Goal: Information Seeking & Learning: Check status

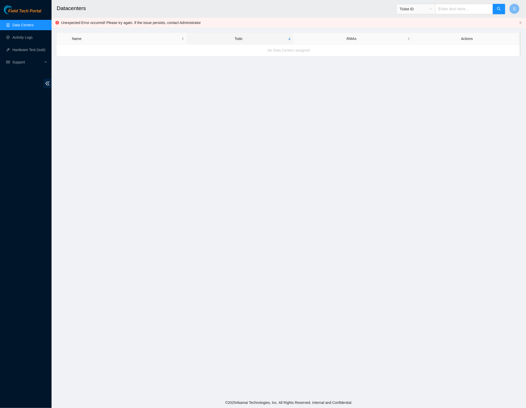
click at [23, 27] on link "Data Centers" at bounding box center [22, 25] width 21 height 4
click at [11, 9] on span "Field Tech Portal" at bounding box center [24, 11] width 33 height 5
click at [177, 124] on main "Datacenters Ticket ID S Unexpected Error occurred! Please try again. If the iss…" at bounding box center [289, 198] width 475 height 397
click at [20, 10] on span "Field Tech Portal" at bounding box center [24, 11] width 33 height 5
click at [27, 9] on span "Field Tech Portal" at bounding box center [24, 11] width 33 height 5
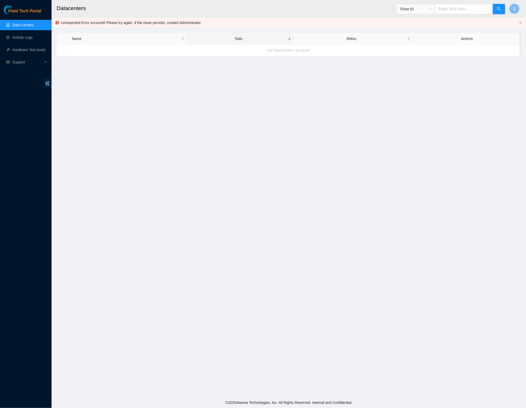
click at [19, 8] on div "Field Tech Portal" at bounding box center [26, 9] width 52 height 9
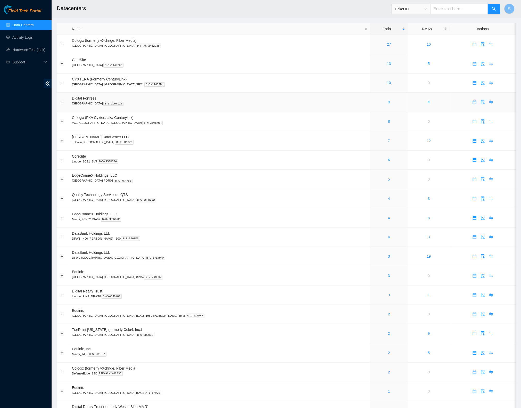
click at [388, 103] on link "8" at bounding box center [389, 102] width 2 height 4
click at [388, 121] on link "8" at bounding box center [389, 121] width 2 height 4
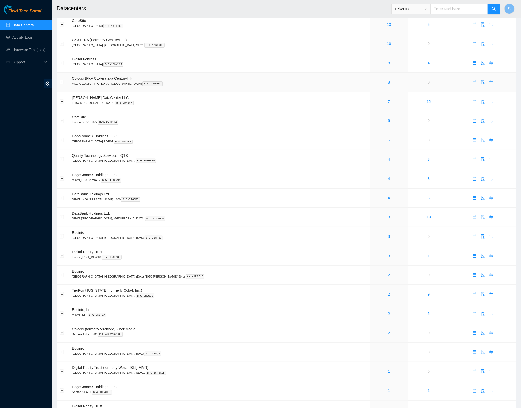
scroll to position [40, 0]
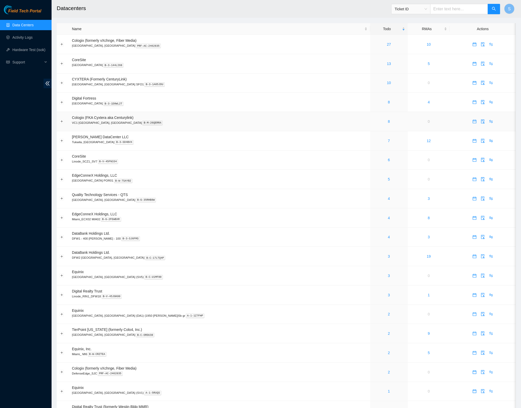
click at [204, 116] on td "Cologix (FKA Cyxtera aka Centurylink) VC1 Vancouver, BC B-M-26QERRA" at bounding box center [219, 121] width 301 height 19
click at [208, 106] on p "Seattle B-3-1D9WL2T" at bounding box center [220, 103] width 296 height 5
drag, startPoint x: 351, startPoint y: 107, endPoint x: 354, endPoint y: 132, distance: 25.7
click at [354, 131] on tbody "Cologix (formerly vXchnge, Fiber Media) Santa Clara, CA PRF-AC-2462835 27 10 Co…" at bounding box center [286, 276] width 459 height 482
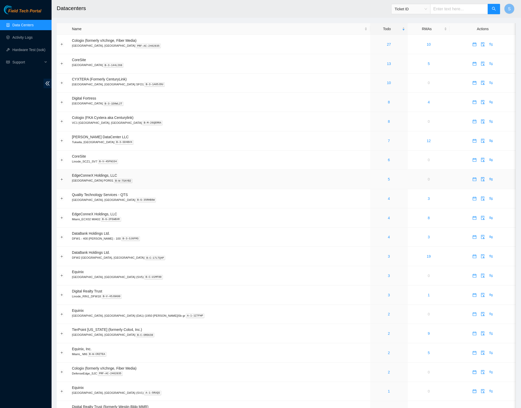
click at [288, 182] on p "Portland POR01 B-W-7SAYB2" at bounding box center [220, 180] width 296 height 5
click at [373, 142] on div "7" at bounding box center [389, 141] width 32 height 6
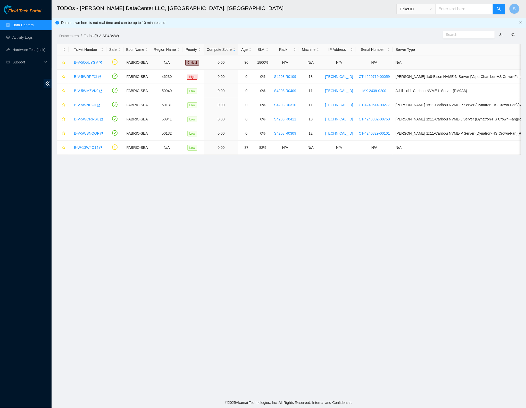
click at [85, 63] on link "B-V-5Q5UYGV" at bounding box center [86, 62] width 24 height 4
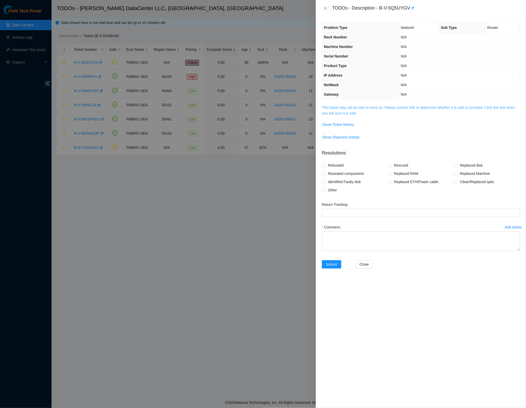
click at [383, 107] on link "This ticket may not be safe to work on. Please contact NIE to determine whether…" at bounding box center [418, 111] width 193 height 10
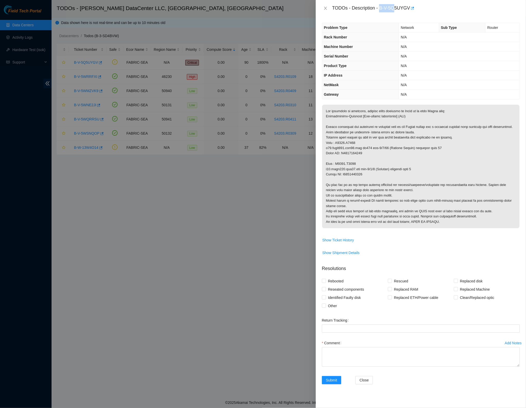
drag, startPoint x: 383, startPoint y: 5, endPoint x: 402, endPoint y: 8, distance: 19.1
click at [401, 8] on div "TODOs - Description - B-V-5Q5UYGV" at bounding box center [426, 8] width 188 height 8
click at [411, 9] on div "TODOs - Description - B-V-5Q5UYGV" at bounding box center [426, 8] width 188 height 8
click at [412, 9] on div "TODOs - Description - B-V-5Q5UYGV" at bounding box center [426, 8] width 188 height 8
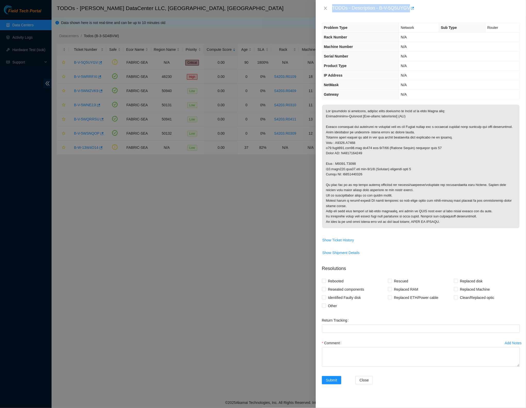
click at [411, 5] on div "TODOs - Description - B-V-5Q5UYGV" at bounding box center [426, 8] width 188 height 8
drag, startPoint x: 436, startPoint y: 3, endPoint x: 436, endPoint y: 6, distance: 3.1
click at [436, 5] on div "TODOs - Description - B-V-5Q5UYGV" at bounding box center [421, 8] width 210 height 17
click at [436, 9] on div "TODOs - Description - B-V-5Q5UYGV" at bounding box center [426, 8] width 188 height 8
click at [381, 14] on div "TODOs - Description - B-V-5Q5UYGV" at bounding box center [421, 8] width 210 height 17
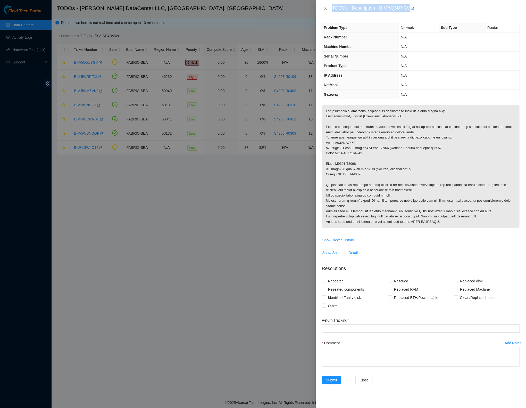
click at [384, 5] on div "TODOs - Description - B-V-5Q5UYGV" at bounding box center [426, 8] width 188 height 8
drag, startPoint x: 364, startPoint y: 12, endPoint x: 376, endPoint y: 11, distance: 11.6
click at [364, 13] on div "TODOs - Description - B-V-5Q5UYGV" at bounding box center [421, 8] width 210 height 17
click at [446, 11] on div "TODOs - Description - B-V-5Q5UYGV" at bounding box center [426, 8] width 188 height 8
click at [445, 11] on div "TODOs - Description - B-V-5Q5UYGV" at bounding box center [426, 8] width 188 height 8
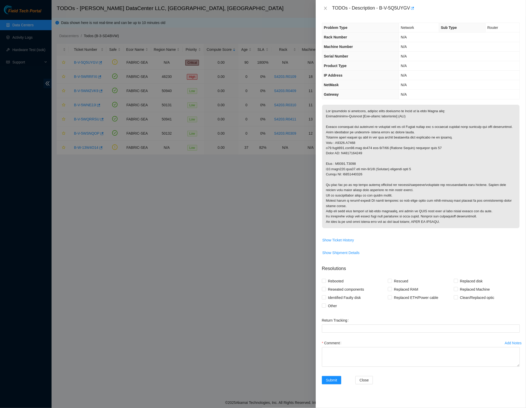
click at [401, 7] on div "TODOs - Description - B-V-5Q5UYGV" at bounding box center [426, 8] width 188 height 8
click at [400, 9] on div "TODOs - Description - B-V-5Q5UYGV" at bounding box center [426, 8] width 188 height 8
click at [402, 9] on div "TODOs - Description - B-V-5Q5UYGV" at bounding box center [426, 8] width 188 height 8
click at [434, 8] on div "TODOs - Description - B-V-5Q5UYGV" at bounding box center [426, 8] width 188 height 8
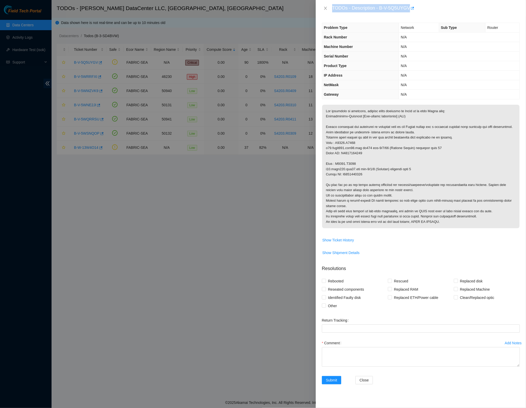
click at [381, 11] on div "TODOs - Description - B-V-5Q5UYGV" at bounding box center [426, 8] width 188 height 8
drag, startPoint x: 383, startPoint y: 8, endPoint x: 415, endPoint y: 5, distance: 32.1
click at [415, 5] on div "TODOs - Description - B-V-5Q5UYGV" at bounding box center [426, 8] width 188 height 8
copy div "B-V-5Q5UYGV"
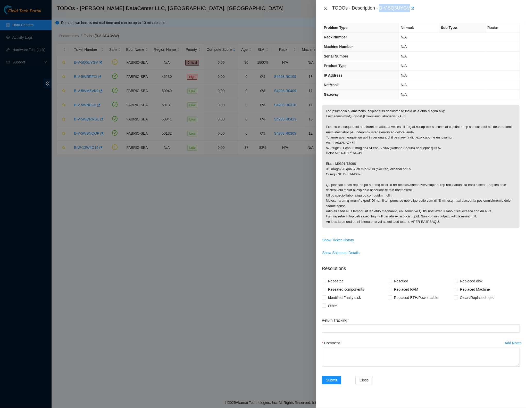
click at [325, 7] on icon "close" at bounding box center [326, 8] width 4 height 4
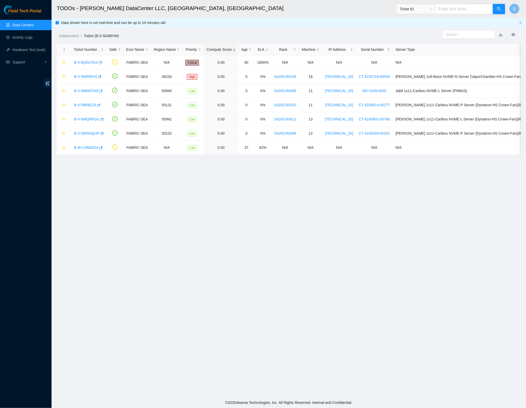
drag, startPoint x: 255, startPoint y: 195, endPoint x: 246, endPoint y: 195, distance: 9.3
click at [252, 198] on main "TODOs - Sabey DataCenter LLC, Tukwila, WA Ticket ID S Data shown here is not re…" at bounding box center [289, 198] width 475 height 397
click at [23, 25] on link "Data Centers" at bounding box center [22, 25] width 21 height 4
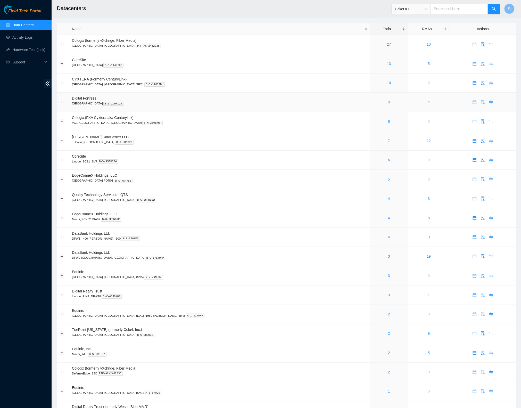
click at [388, 102] on link "8" at bounding box center [389, 102] width 2 height 4
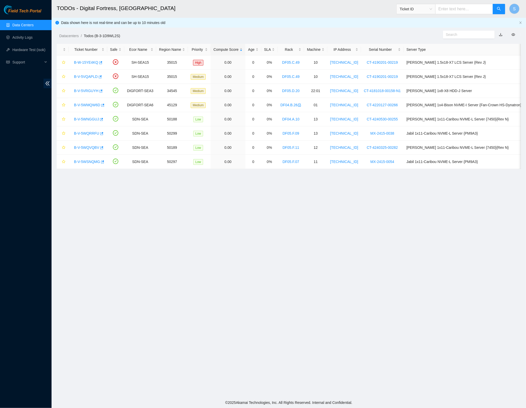
click at [24, 9] on div "Field Tech Portal" at bounding box center [26, 9] width 52 height 9
click at [31, 9] on span "Field Tech Portal" at bounding box center [24, 11] width 33 height 5
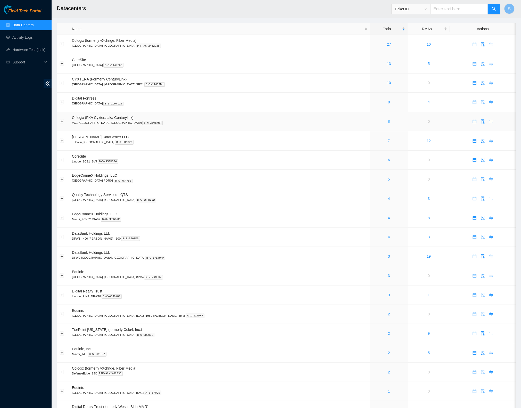
click at [388, 121] on link "8" at bounding box center [389, 121] width 2 height 4
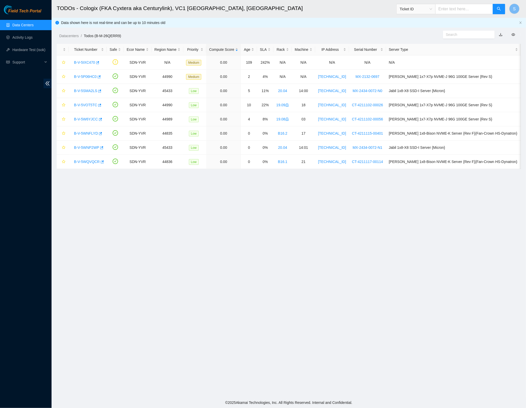
click at [23, 9] on span "Field Tech Portal" at bounding box center [24, 11] width 33 height 5
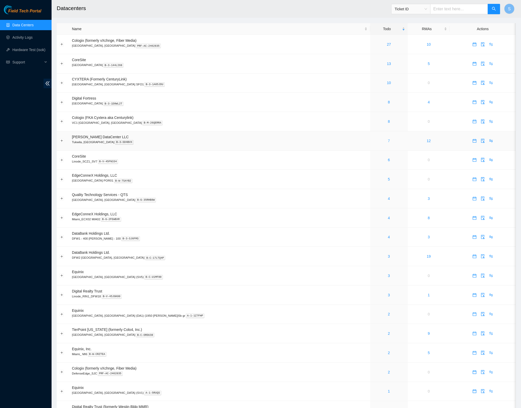
click at [388, 139] on link "7" at bounding box center [389, 141] width 2 height 4
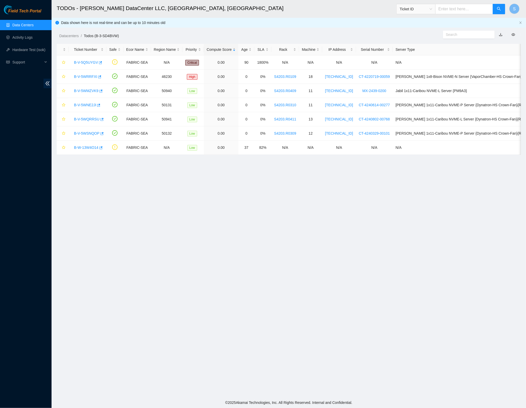
click at [40, 10] on span "Field Tech Portal" at bounding box center [24, 11] width 33 height 5
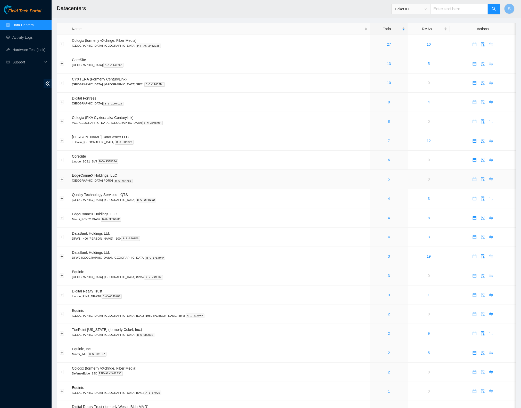
click at [388, 180] on link "5" at bounding box center [389, 179] width 2 height 4
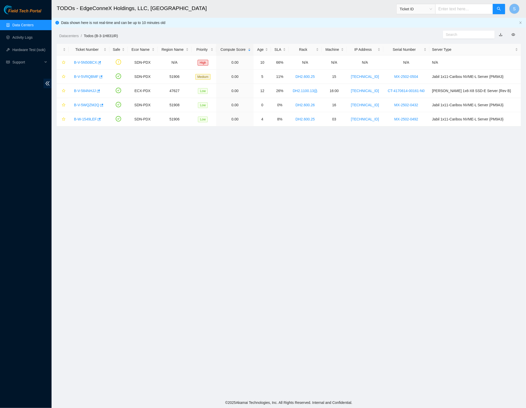
click at [16, 13] on span "Field Tech Portal" at bounding box center [24, 11] width 33 height 5
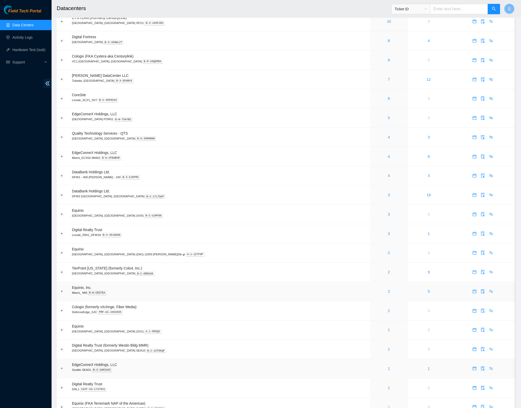
scroll to position [128, 0]
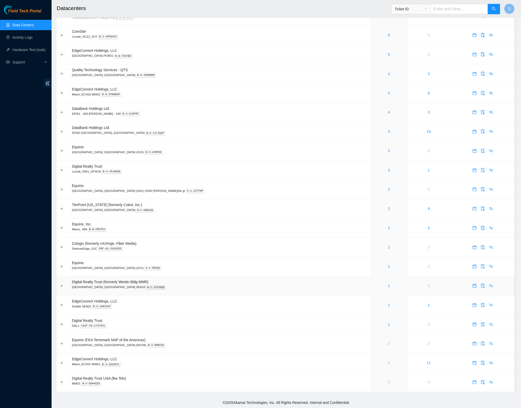
click at [373, 285] on div "1" at bounding box center [389, 286] width 32 height 6
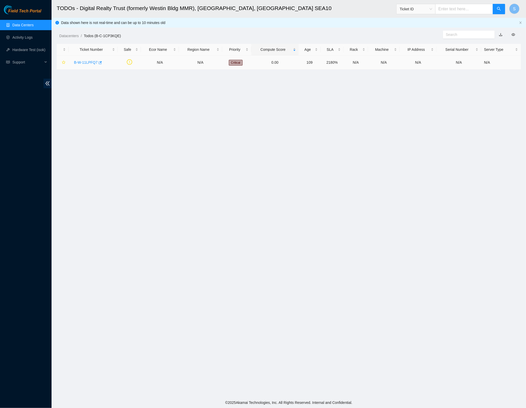
click at [89, 60] on link "B-W-11LPFQ7" at bounding box center [86, 62] width 24 height 4
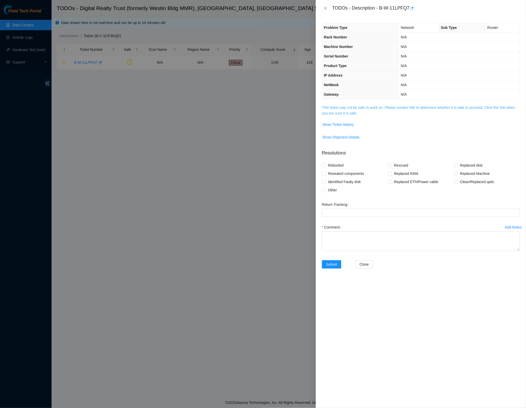
click at [396, 106] on link "This ticket may not be safe to work on. Please contact NIE to determine whether…" at bounding box center [418, 111] width 193 height 10
